Goal: Task Accomplishment & Management: Use online tool/utility

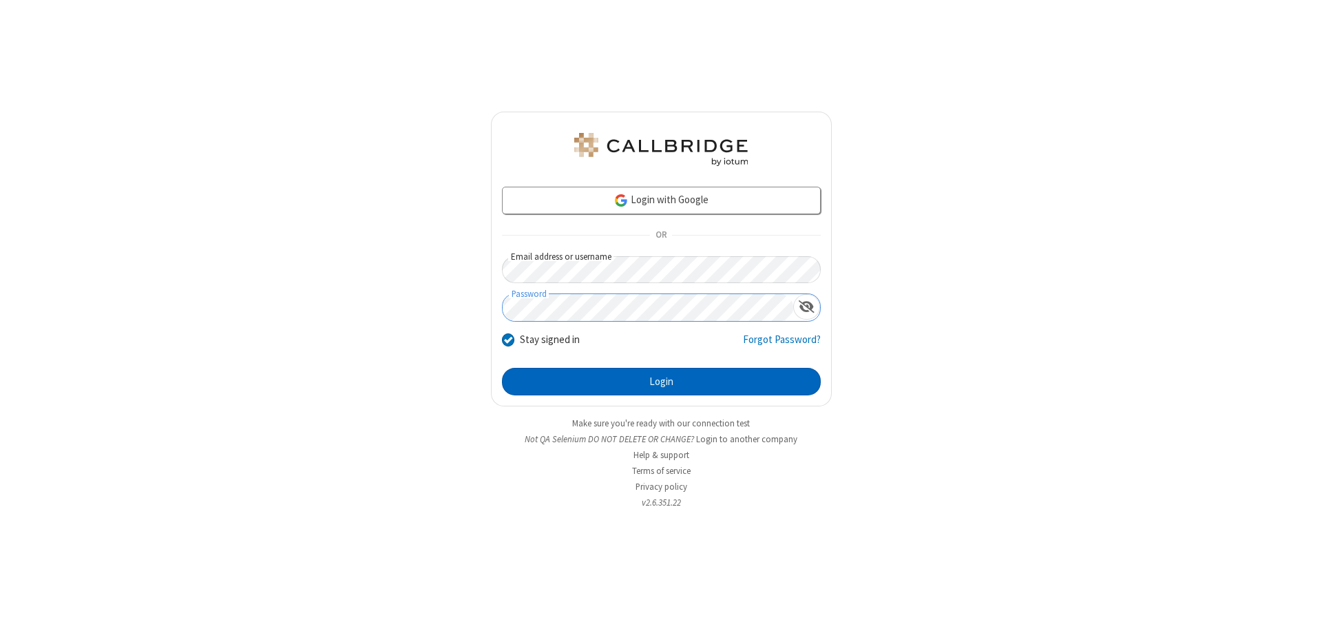
click at [661, 382] on button "Login" at bounding box center [661, 382] width 319 height 28
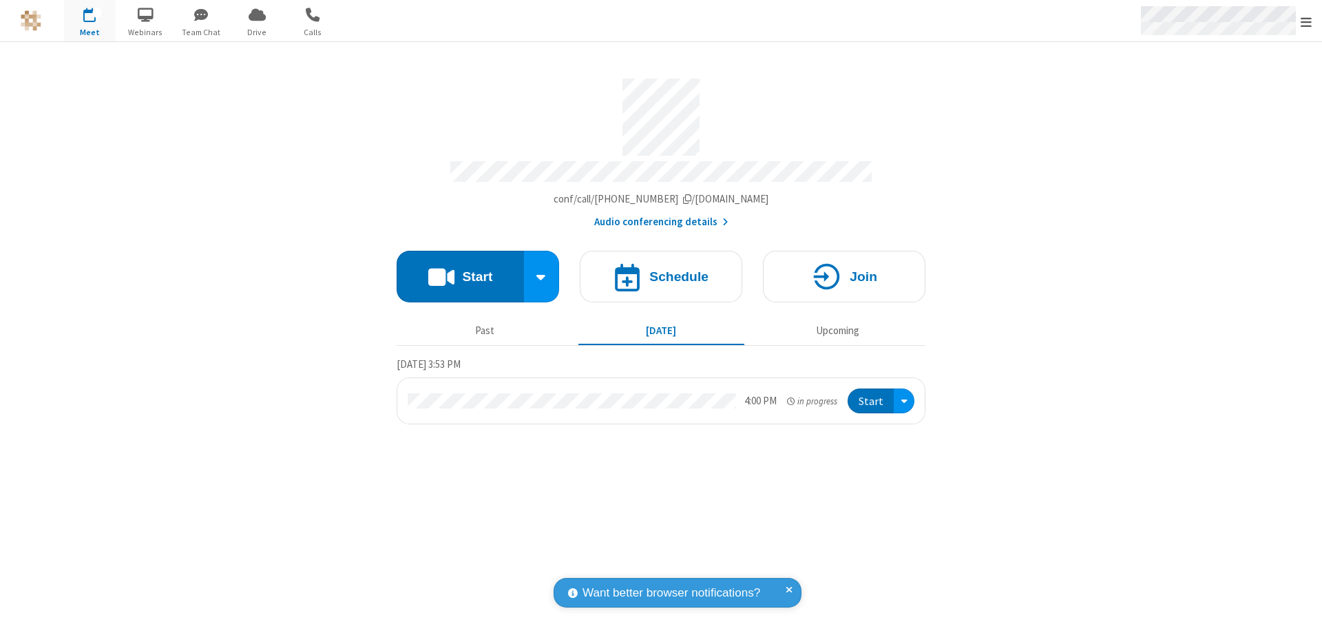
click at [1306, 21] on span "Open menu" at bounding box center [1306, 22] width 11 height 14
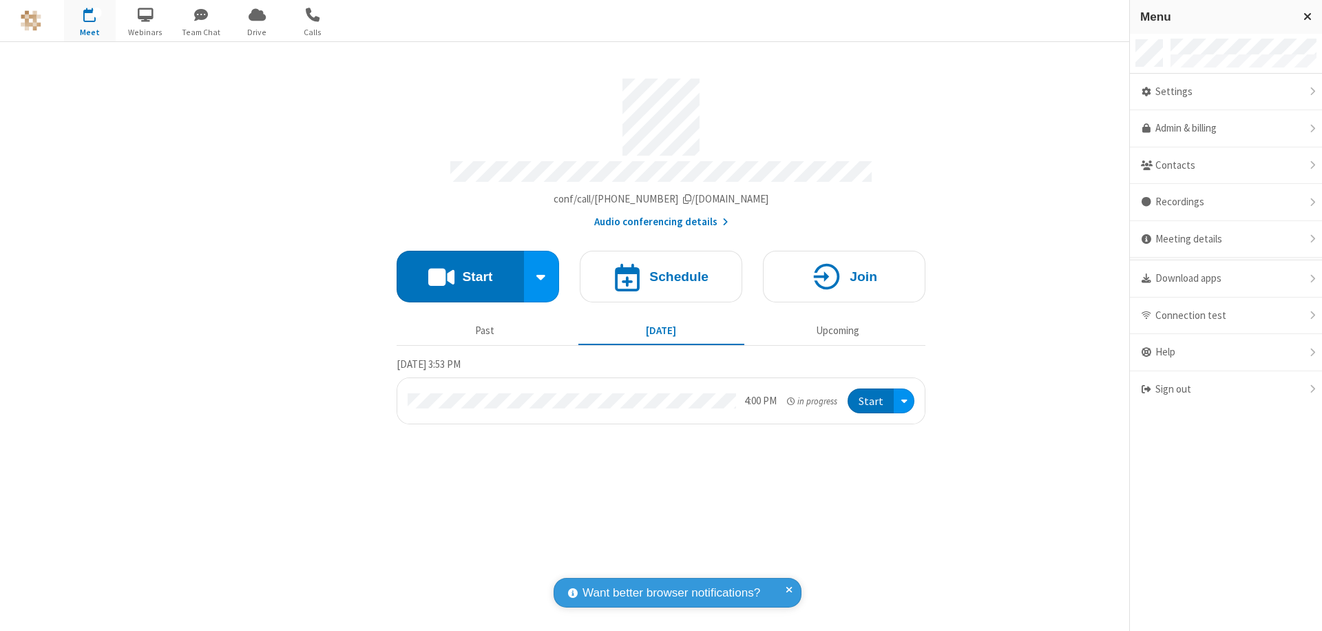
click at [257, 32] on span "Drive" at bounding box center [257, 32] width 52 height 12
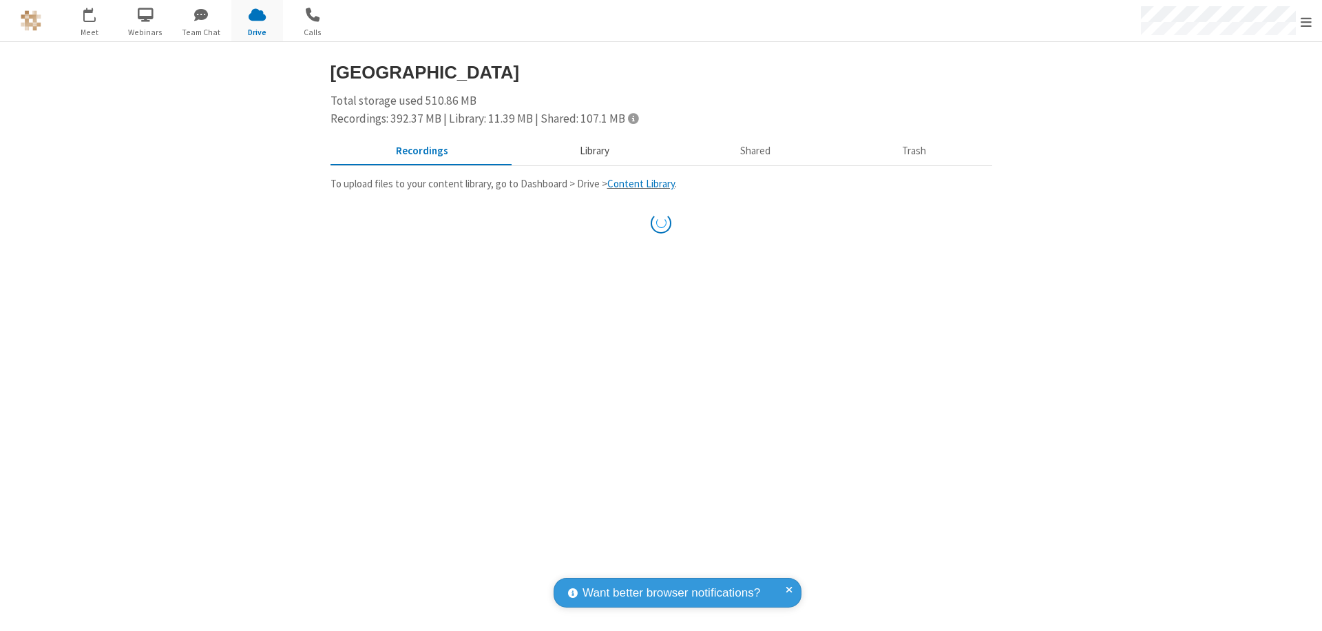
click at [592, 151] on button "Library" at bounding box center [594, 151] width 161 height 26
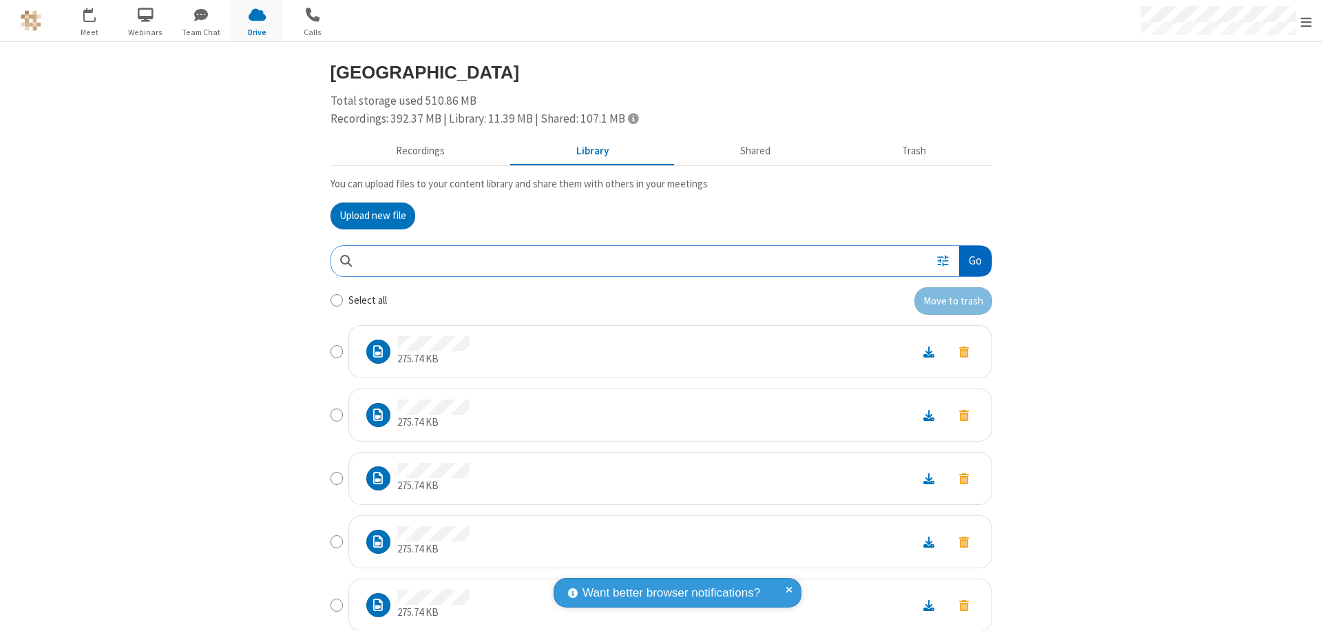
click at [970, 260] on button "Go" at bounding box center [975, 261] width 32 height 31
click at [367, 216] on button "Upload new file" at bounding box center [373, 216] width 85 height 28
